Goal: Navigation & Orientation: Find specific page/section

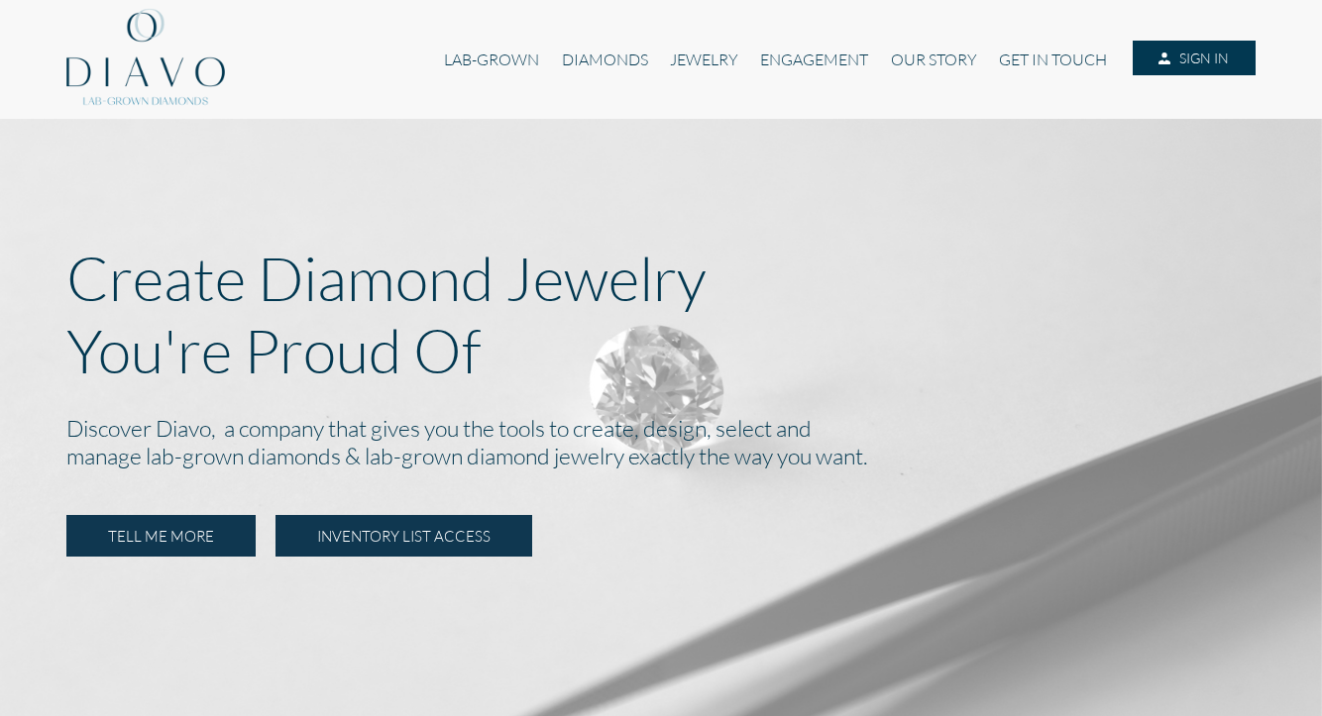
click at [464, 539] on link "INVENTORY LIST ACCESS" at bounding box center [403, 536] width 257 height 42
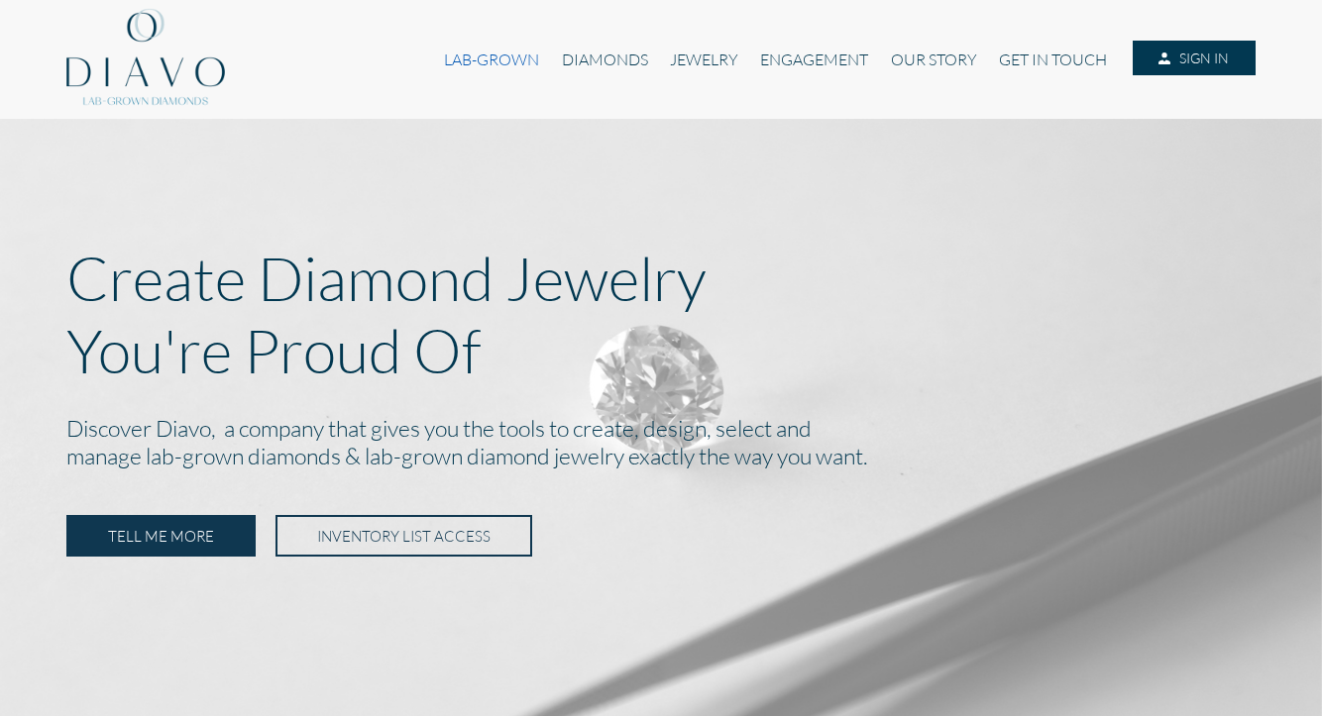
click at [512, 65] on link "LAB-GROWN" at bounding box center [491, 60] width 117 height 38
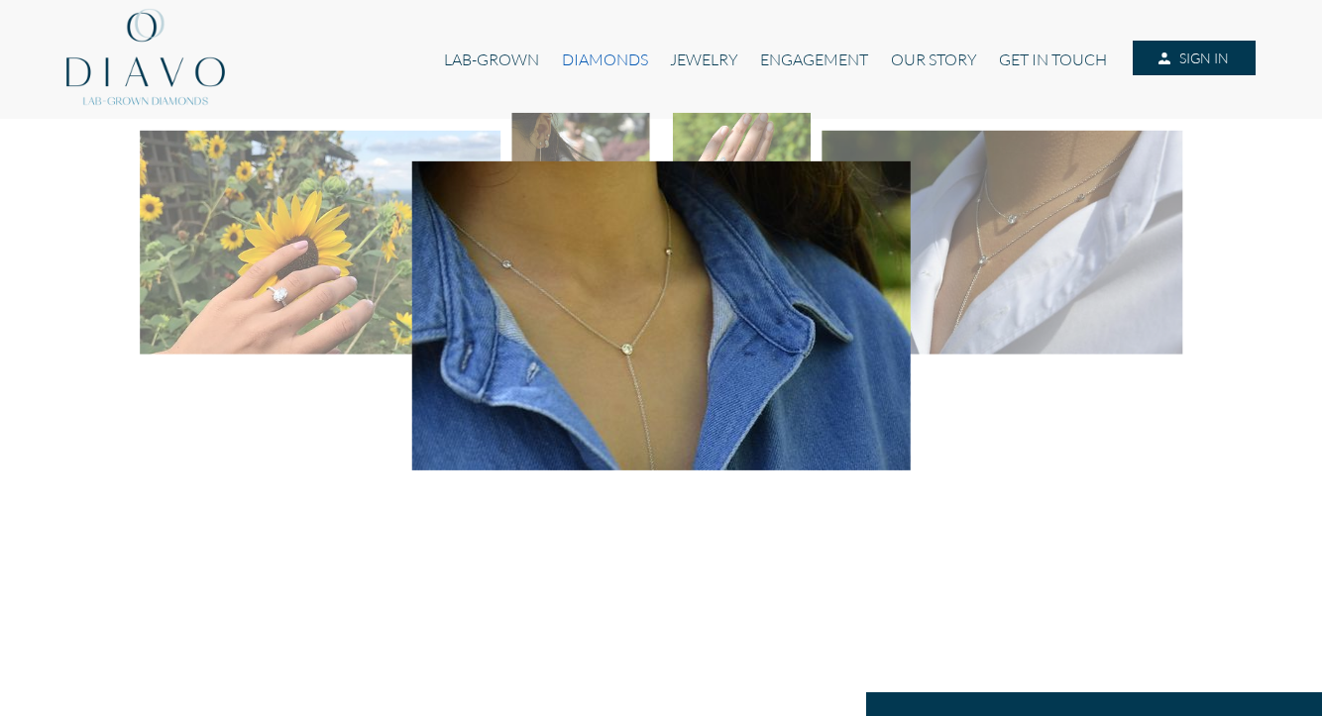
click at [564, 66] on link "DIAMONDS" at bounding box center [605, 60] width 108 height 38
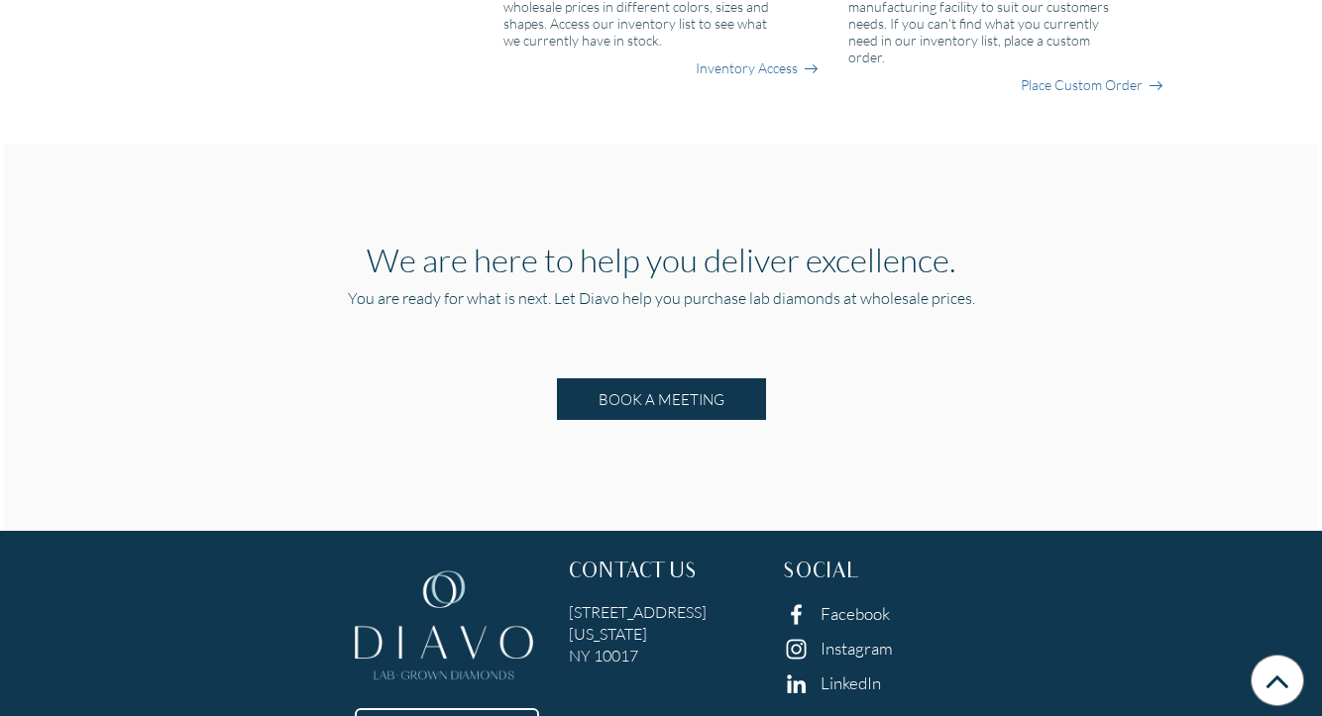
scroll to position [1997, 0]
